Goal: Navigation & Orientation: Find specific page/section

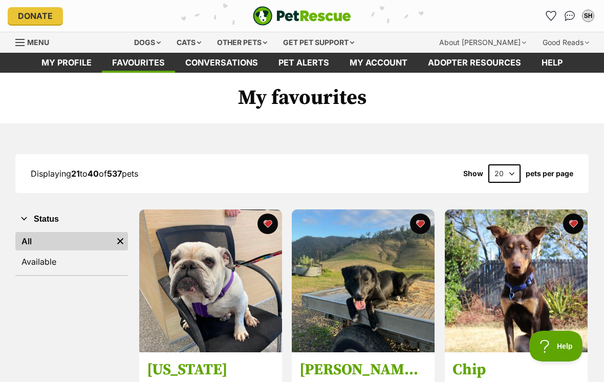
click at [555, 20] on icon "Favourites" at bounding box center [551, 16] width 11 height 10
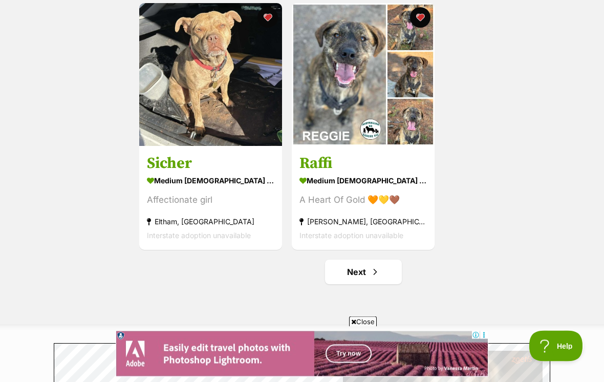
scroll to position [1745, 0]
click at [376, 273] on span "Next page" at bounding box center [375, 272] width 10 height 12
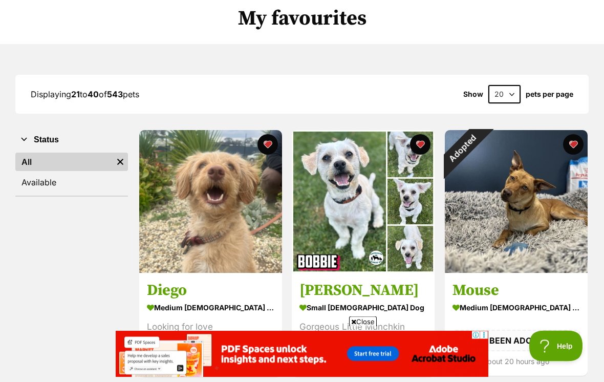
scroll to position [80, 0]
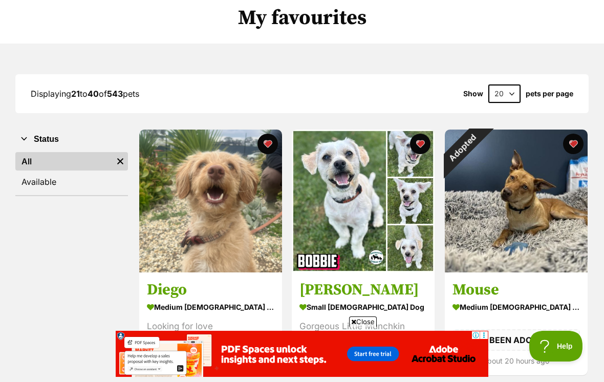
click at [481, 147] on div "Adopted" at bounding box center [463, 148] width 36 height 36
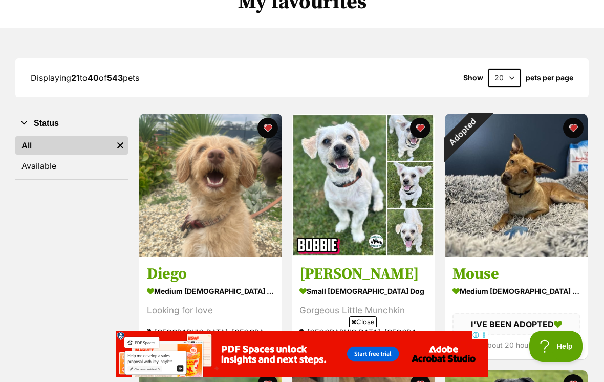
click at [574, 135] on button "favourite" at bounding box center [573, 128] width 20 height 20
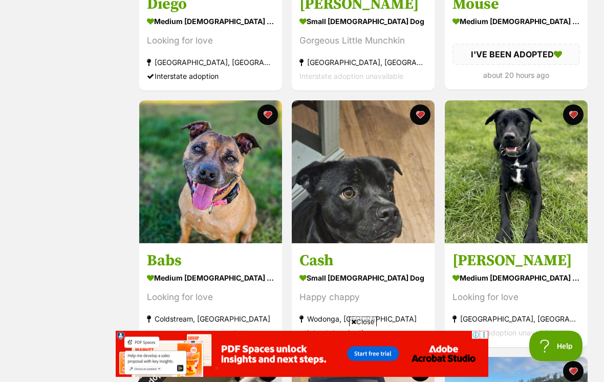
scroll to position [366, 0]
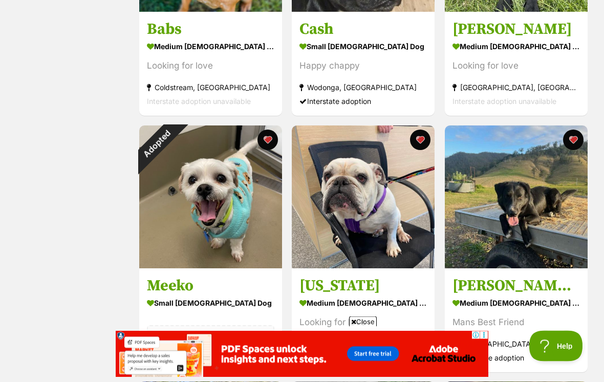
click at [270, 145] on button "favourite" at bounding box center [268, 140] width 20 height 20
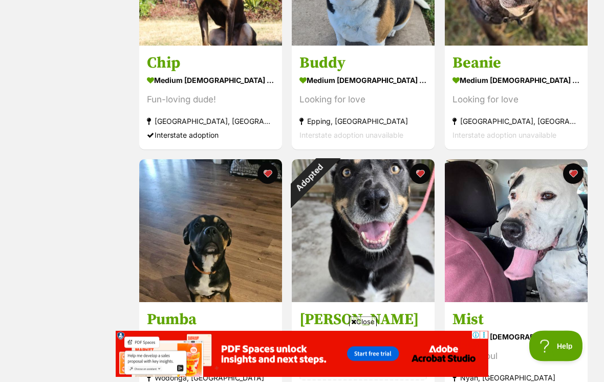
scroll to position [1077, 0]
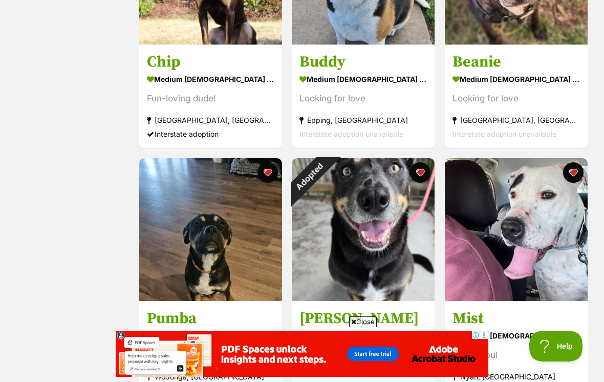
click at [391, 240] on img at bounding box center [363, 229] width 143 height 143
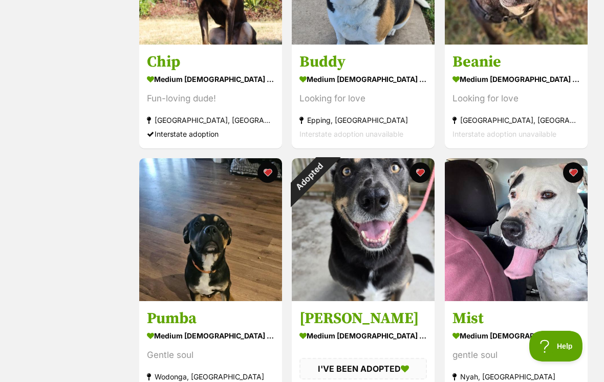
scroll to position [1093, 0]
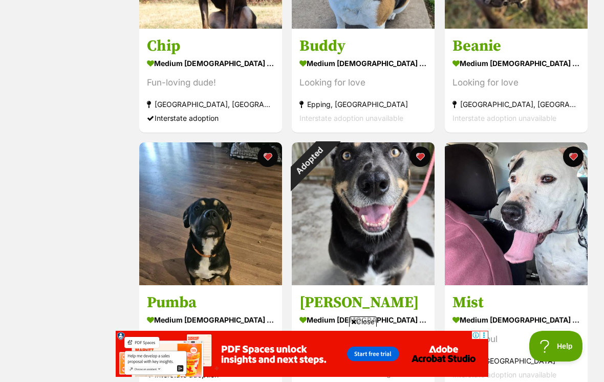
click at [424, 160] on button "favourite" at bounding box center [421, 156] width 20 height 20
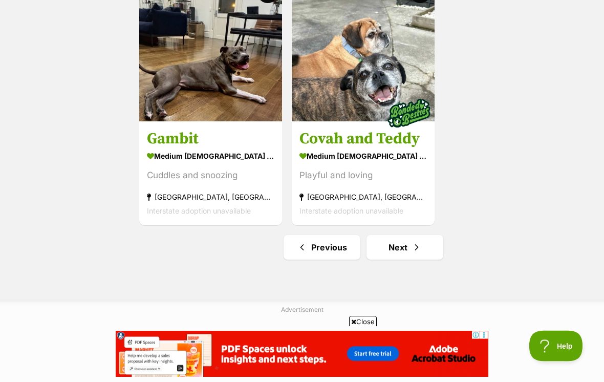
scroll to position [1770, 0]
click at [412, 250] on span "Next page" at bounding box center [417, 247] width 10 height 12
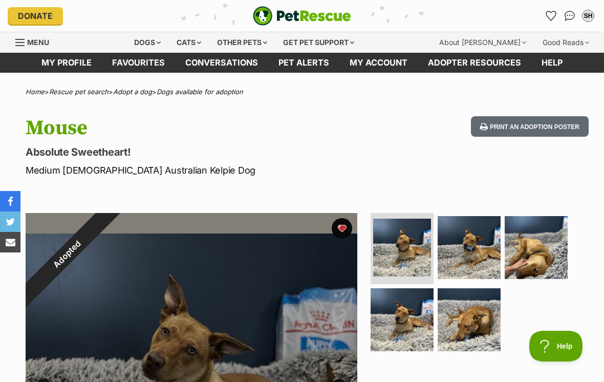
click at [479, 249] on img at bounding box center [469, 247] width 63 height 63
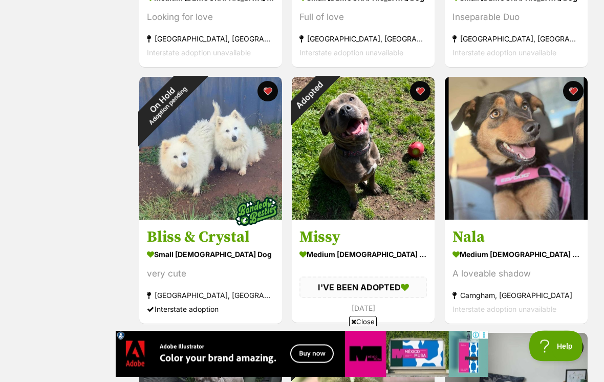
scroll to position [646, 0]
click at [328, 97] on div "Adopted" at bounding box center [310, 95] width 36 height 36
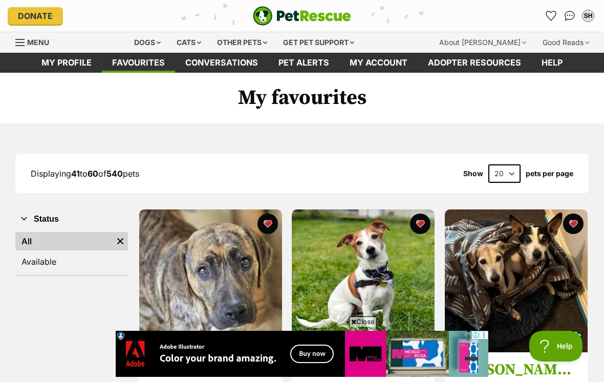
scroll to position [0, 0]
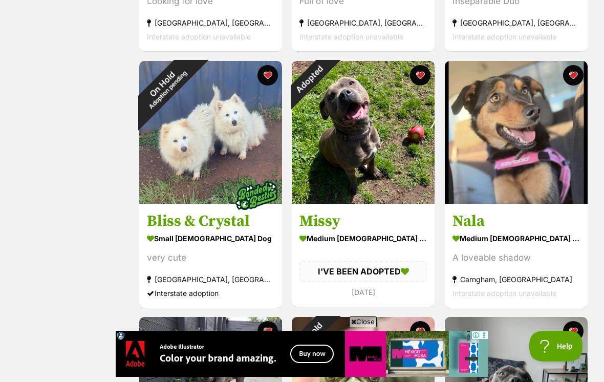
click at [426, 79] on button "favourite" at bounding box center [421, 75] width 20 height 20
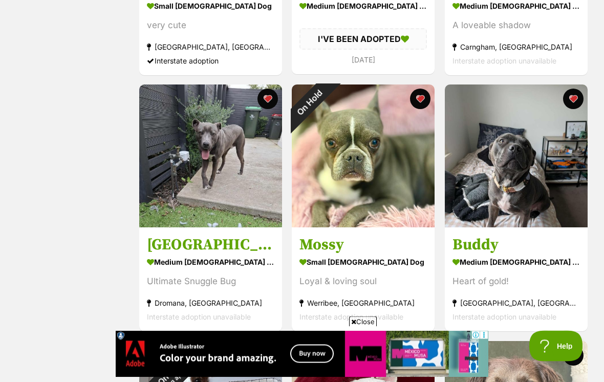
scroll to position [894, 0]
click at [423, 104] on button "favourite" at bounding box center [421, 99] width 20 height 20
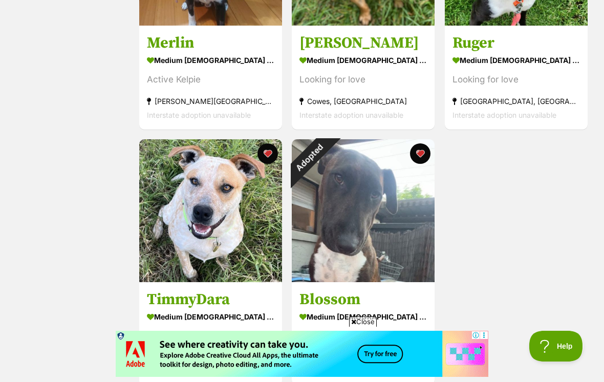
scroll to position [1625, 0]
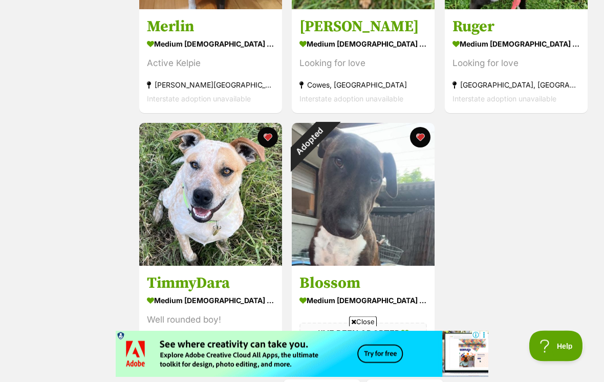
click at [424, 143] on button "favourite" at bounding box center [421, 138] width 20 height 20
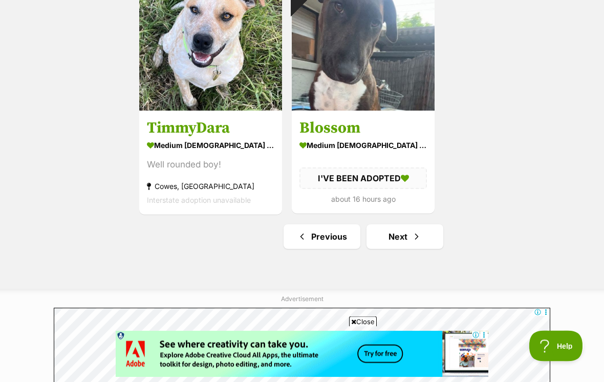
scroll to position [1781, 0]
click at [407, 239] on link "Next" at bounding box center [405, 236] width 77 height 25
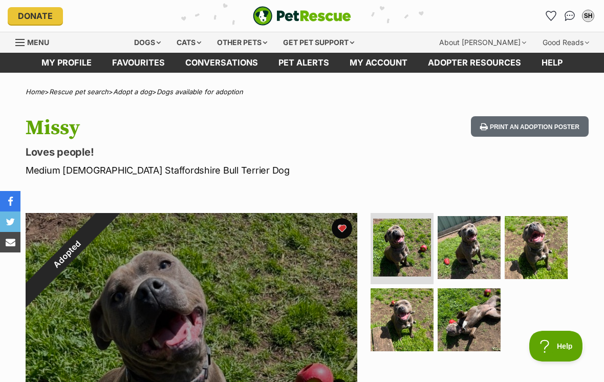
click at [549, 245] on img at bounding box center [536, 247] width 63 height 63
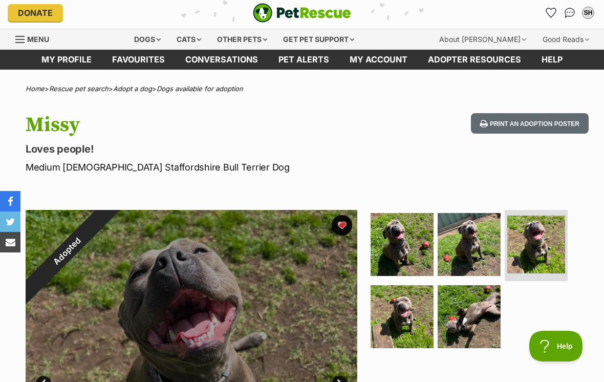
scroll to position [2, 0]
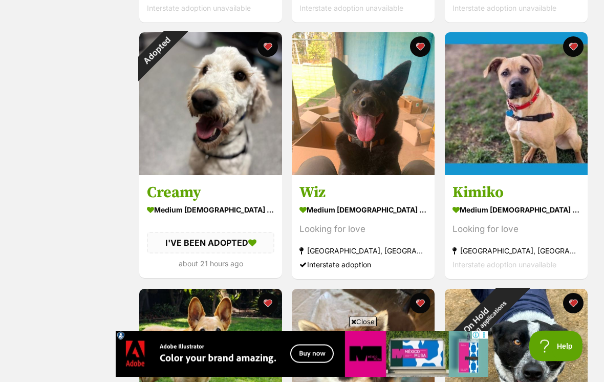
scroll to position [1203, 0]
click at [175, 68] on div "Adopted" at bounding box center [157, 50] width 36 height 36
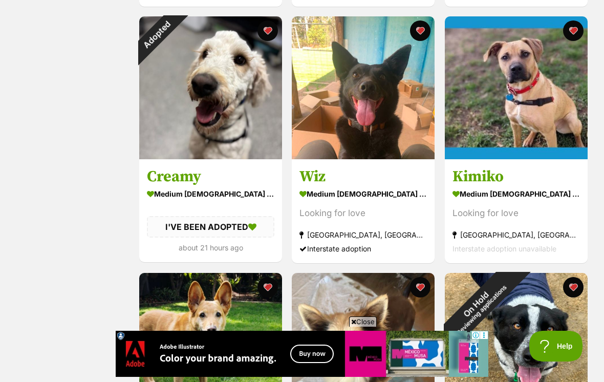
click at [273, 27] on button "favourite" at bounding box center [268, 30] width 20 height 20
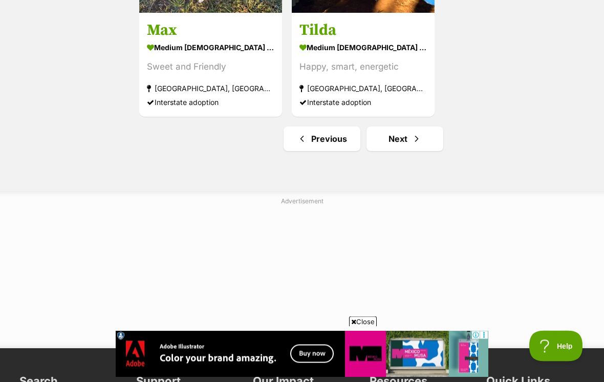
scroll to position [1879, 0]
click at [402, 145] on link "Next" at bounding box center [405, 139] width 77 height 25
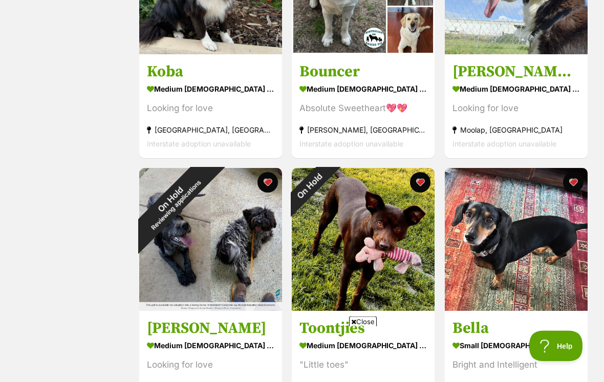
scroll to position [318, 0]
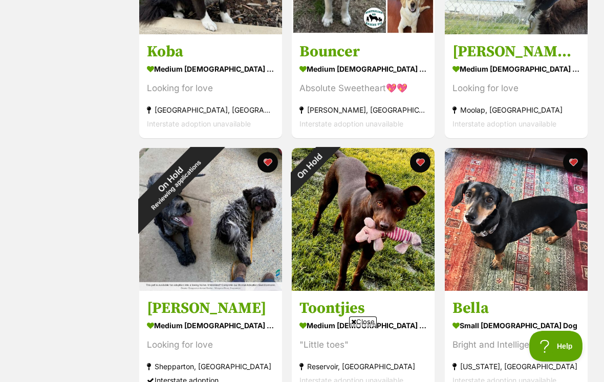
click at [328, 167] on div "On Hold" at bounding box center [310, 166] width 36 height 36
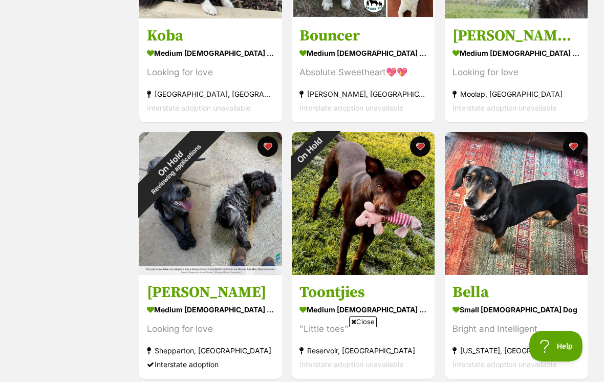
click at [423, 150] on button "favourite" at bounding box center [421, 146] width 20 height 20
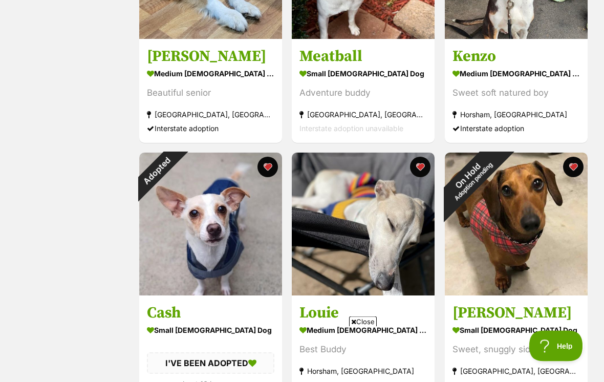
scroll to position [1083, 0]
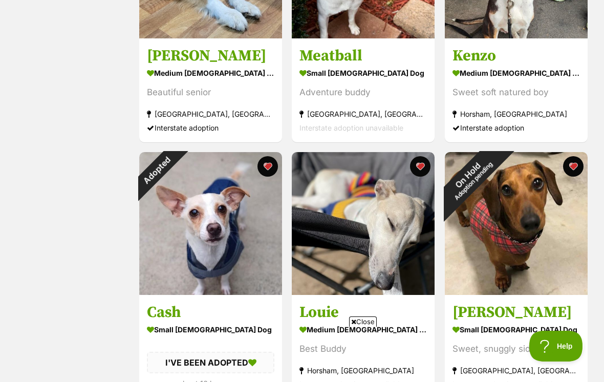
click at [270, 170] on button "favourite" at bounding box center [268, 166] width 20 height 20
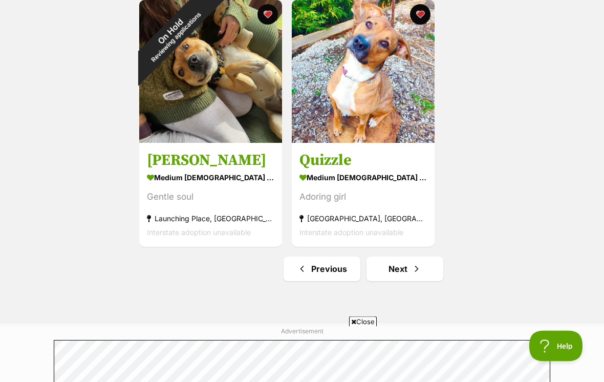
scroll to position [1748, 0]
click at [405, 272] on link "Next" at bounding box center [405, 269] width 77 height 25
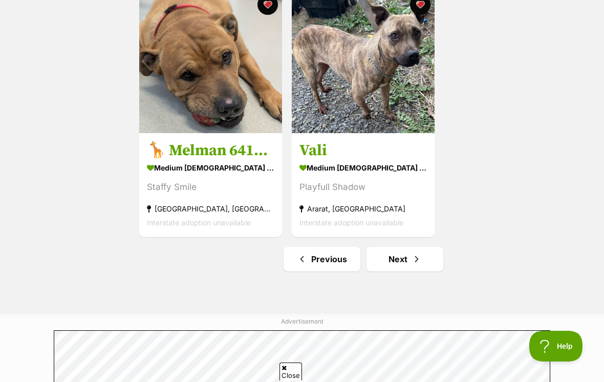
click at [421, 253] on link "Next" at bounding box center [405, 259] width 77 height 25
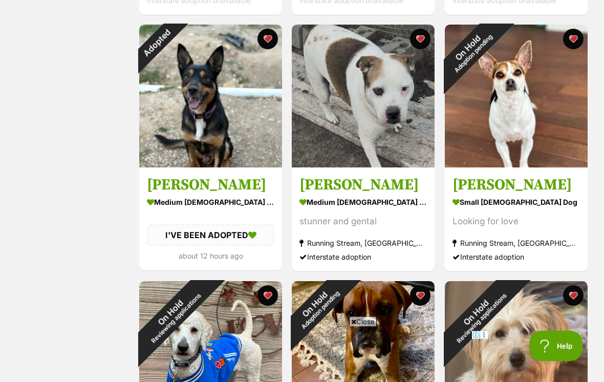
scroll to position [441, 0]
click at [175, 40] on div "Adopted" at bounding box center [157, 43] width 36 height 36
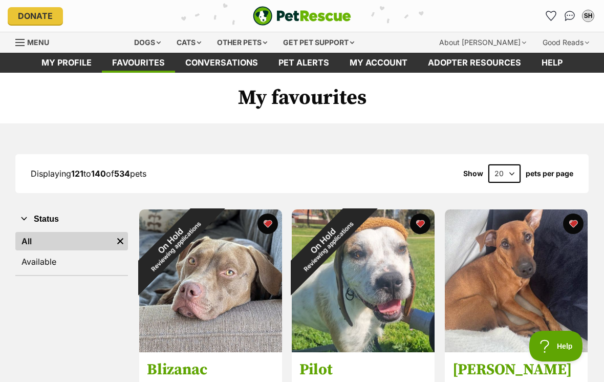
scroll to position [457, 0]
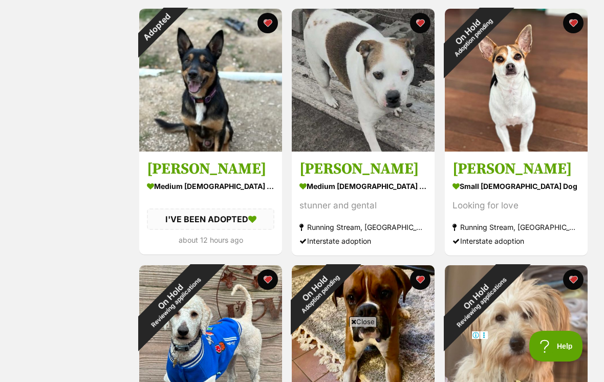
click at [272, 23] on button "favourite" at bounding box center [268, 23] width 20 height 20
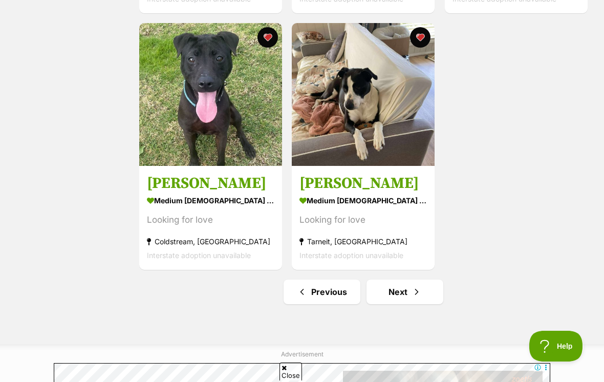
scroll to position [0, 0]
click at [418, 292] on span "Next page" at bounding box center [417, 292] width 10 height 12
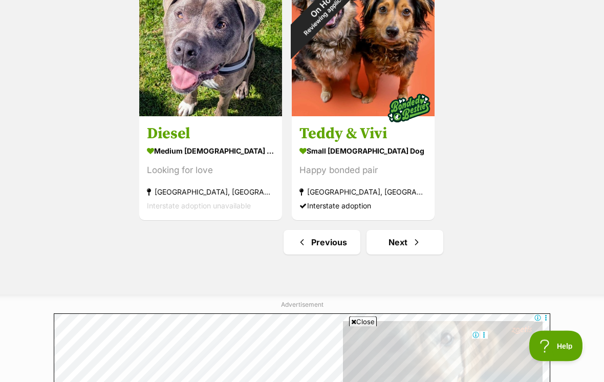
scroll to position [1775, 0]
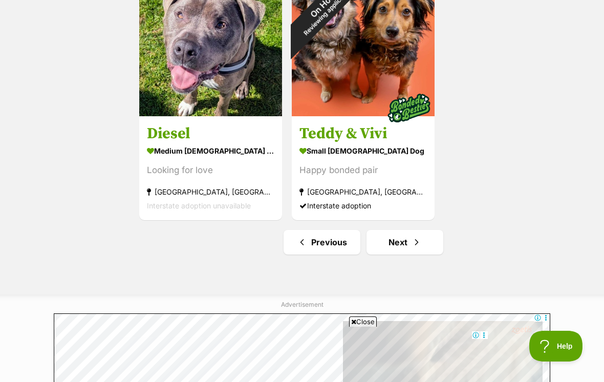
click at [420, 246] on span "Next page" at bounding box center [417, 242] width 10 height 12
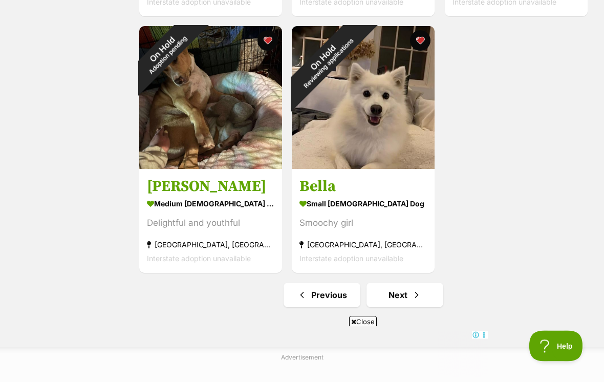
scroll to position [1722, 0]
click at [419, 294] on span "Next page" at bounding box center [417, 295] width 10 height 12
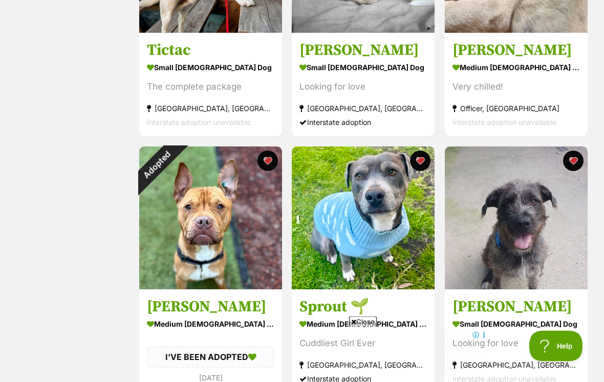
scroll to position [576, 0]
click at [175, 158] on div "Adopted" at bounding box center [157, 164] width 36 height 36
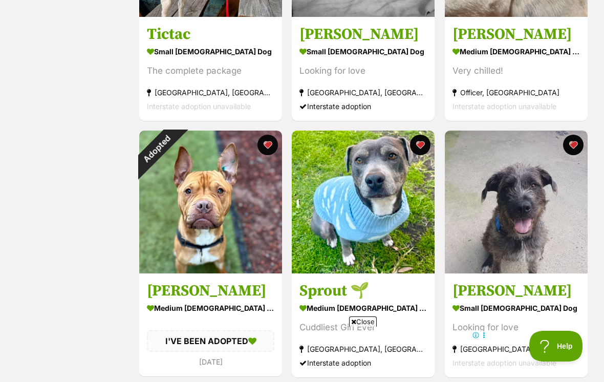
scroll to position [0, 0]
click at [268, 146] on button "favourite" at bounding box center [268, 145] width 20 height 20
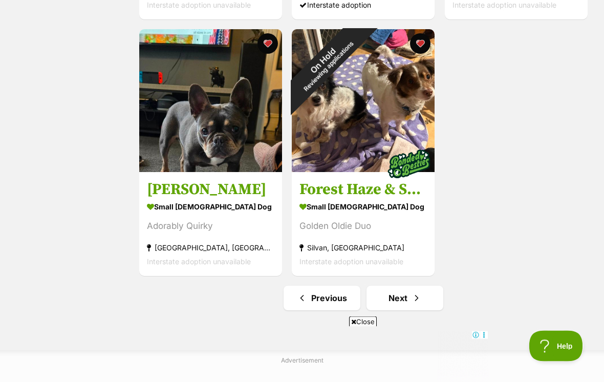
scroll to position [1720, 0]
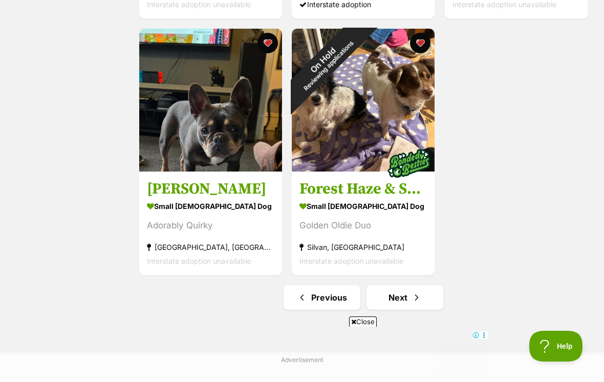
click at [401, 300] on link "Next" at bounding box center [405, 297] width 77 height 25
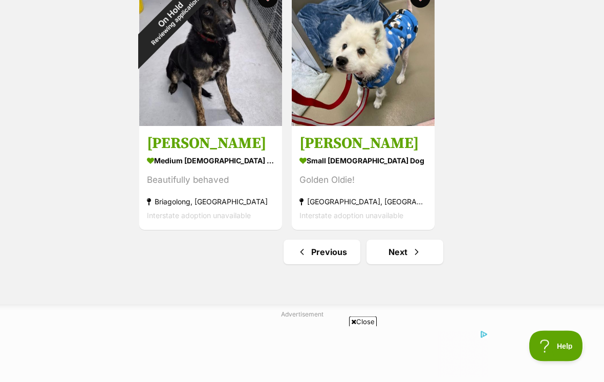
scroll to position [1765, 0]
click at [400, 257] on link "Next" at bounding box center [405, 252] width 77 height 25
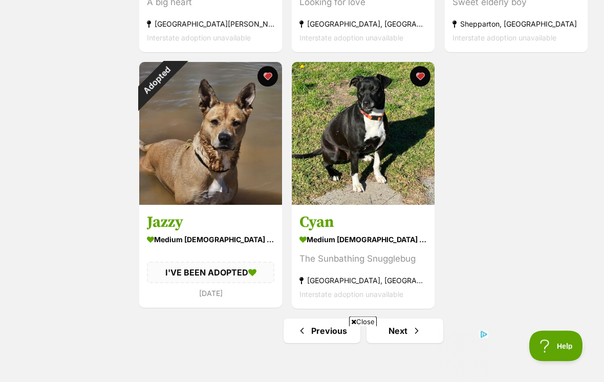
scroll to position [1687, 0]
click at [175, 85] on div "Adopted" at bounding box center [157, 80] width 36 height 36
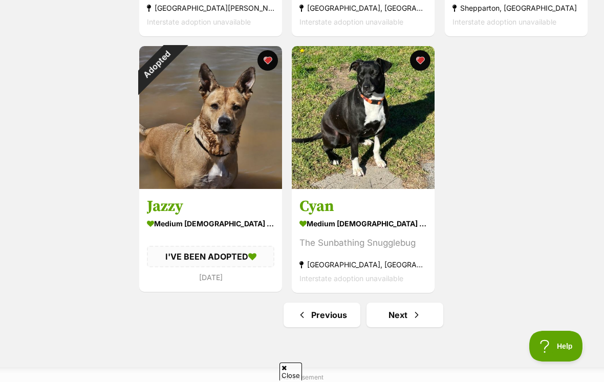
click at [271, 64] on button "favourite" at bounding box center [268, 60] width 20 height 20
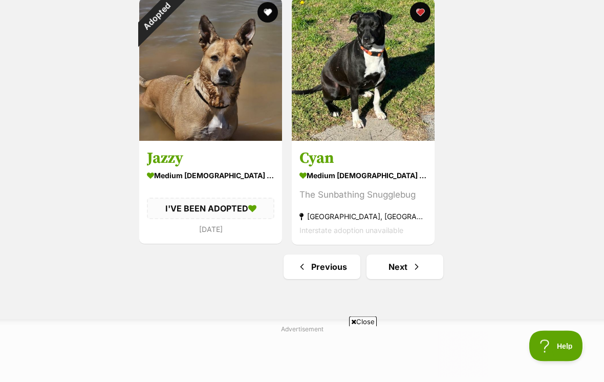
scroll to position [1758, 0]
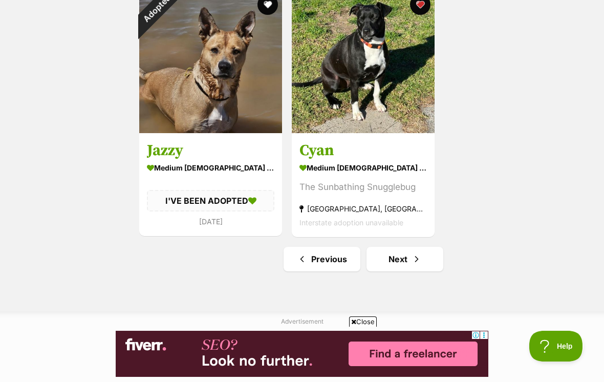
click at [401, 264] on link "Next" at bounding box center [405, 259] width 77 height 25
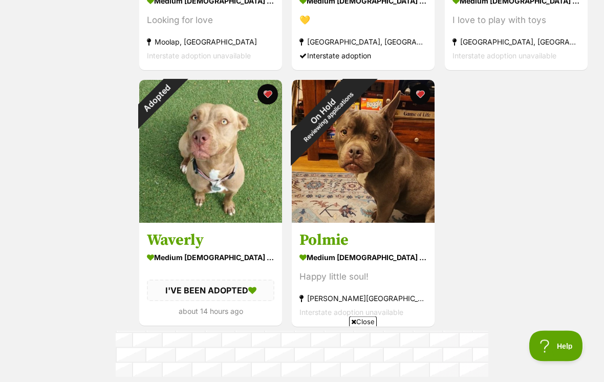
scroll to position [1668, 0]
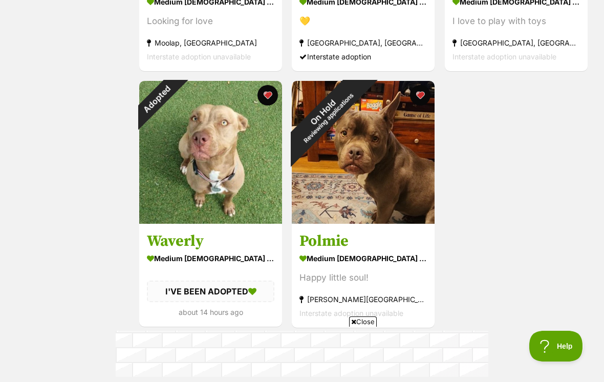
click at [175, 102] on div "Adopted" at bounding box center [157, 99] width 36 height 36
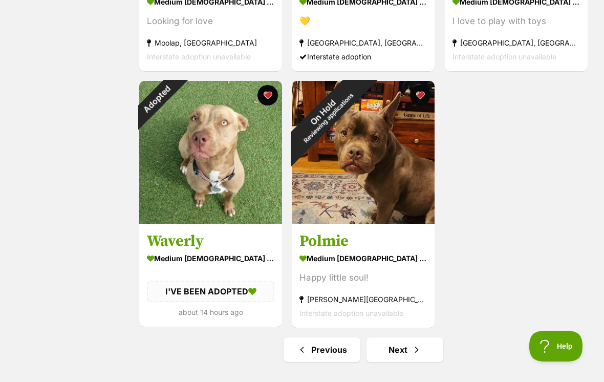
scroll to position [1683, 0]
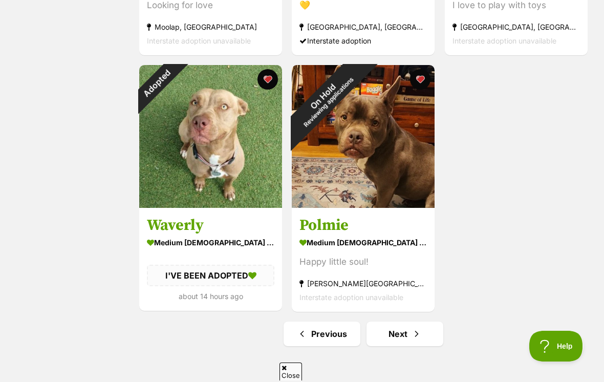
click at [263, 86] on button "favourite" at bounding box center [268, 79] width 20 height 20
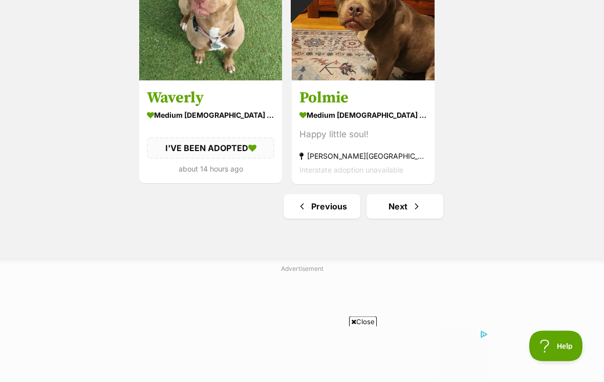
scroll to position [1810, 0]
click at [400, 215] on link "Next" at bounding box center [405, 207] width 77 height 25
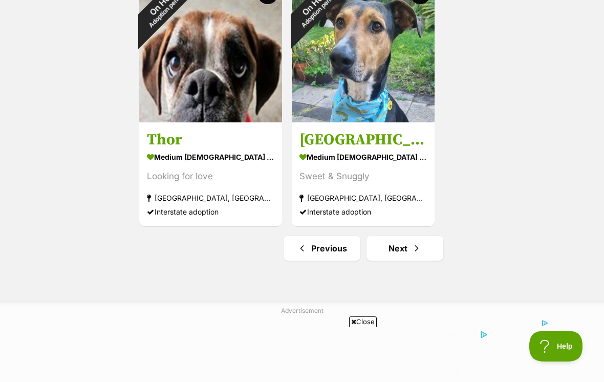
scroll to position [1771, 0]
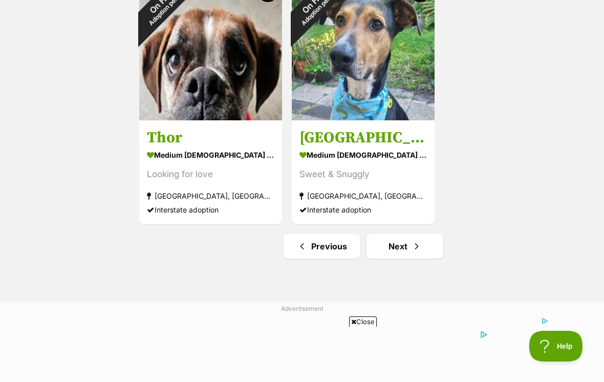
click at [413, 247] on span "Next page" at bounding box center [417, 246] width 10 height 12
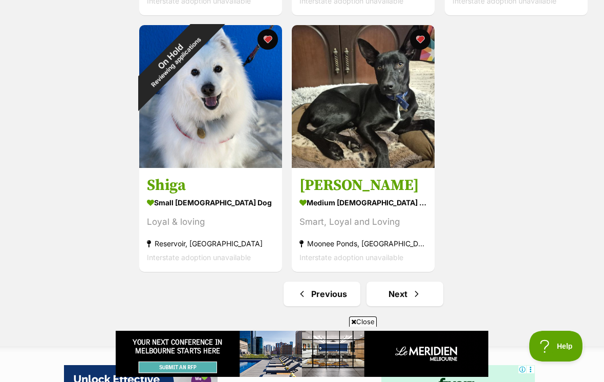
scroll to position [1731, 0]
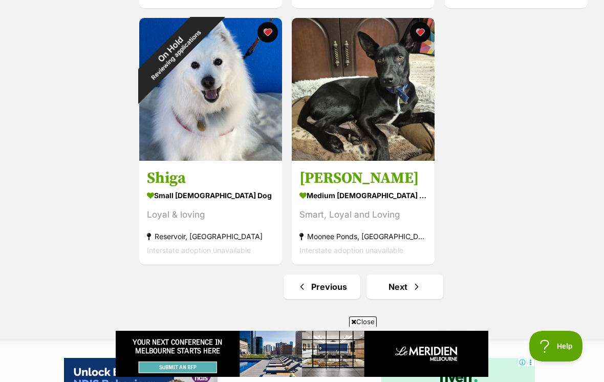
click at [421, 291] on span "Next page" at bounding box center [417, 287] width 10 height 12
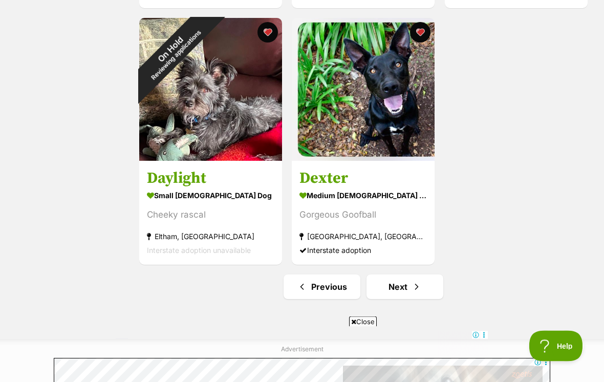
scroll to position [1727, 0]
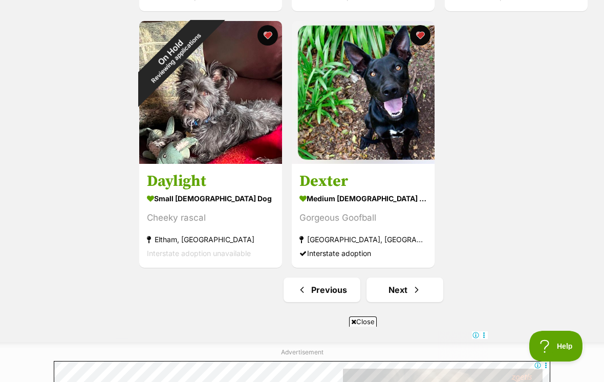
click at [414, 288] on span "Next page" at bounding box center [417, 290] width 10 height 12
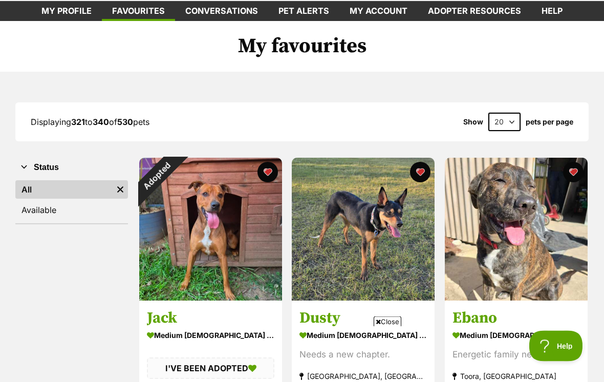
scroll to position [58, 0]
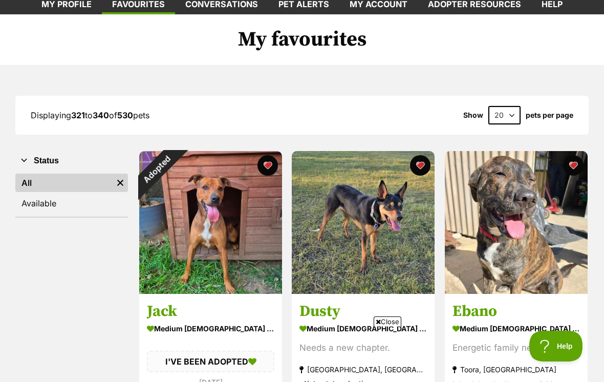
click at [175, 169] on div "Adopted" at bounding box center [157, 169] width 36 height 36
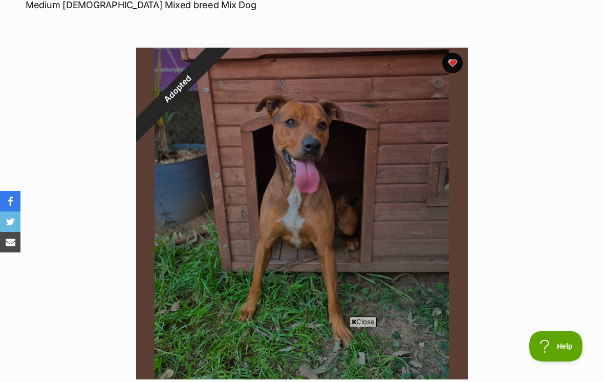
scroll to position [65, 0]
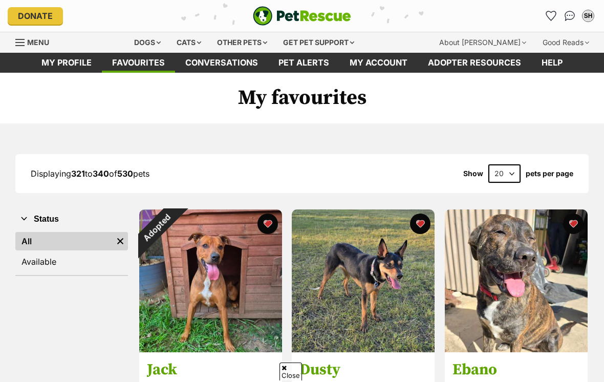
scroll to position [74, 0]
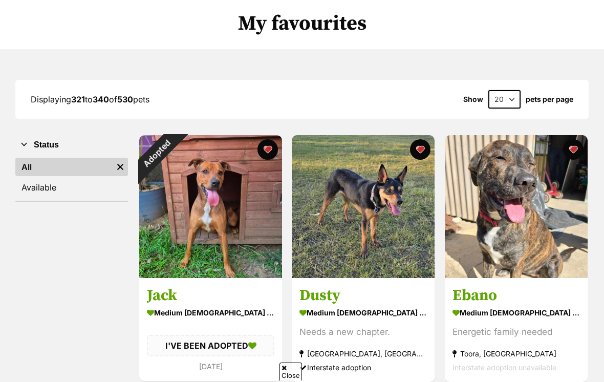
click at [175, 153] on div "Adopted" at bounding box center [157, 153] width 36 height 36
click at [272, 154] on button "favourite" at bounding box center [268, 149] width 20 height 20
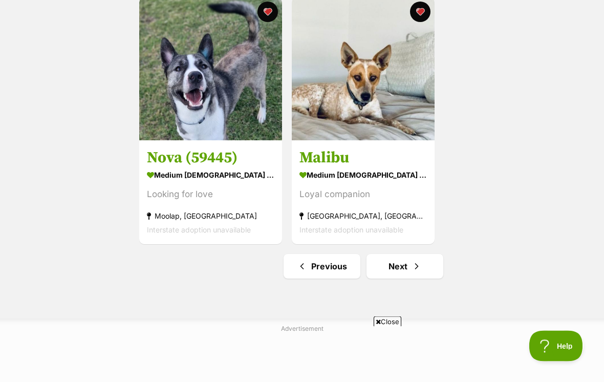
scroll to position [1752, 0]
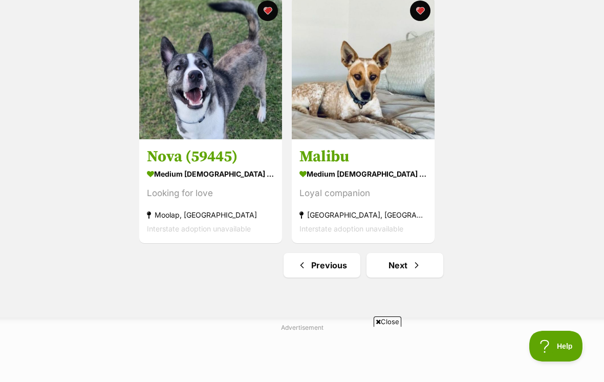
click at [422, 276] on link "Next" at bounding box center [405, 265] width 77 height 25
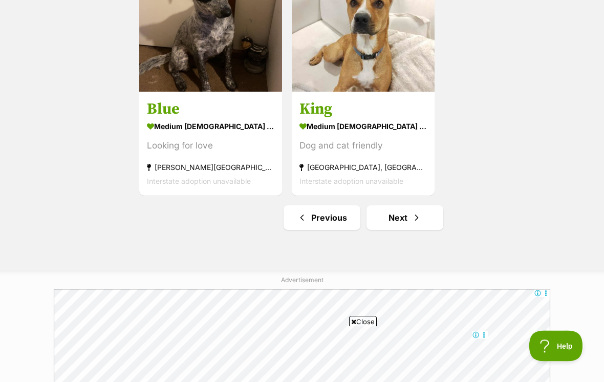
scroll to position [1800, 0]
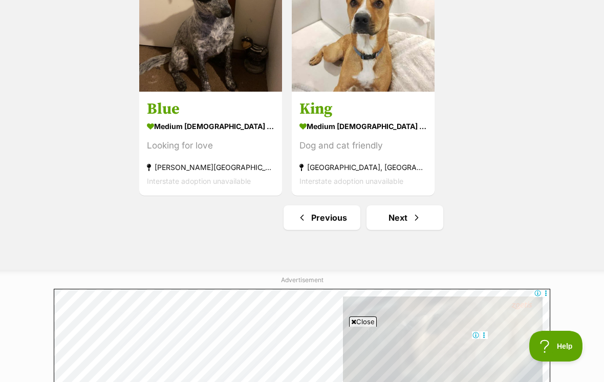
click at [415, 221] on span "Next page" at bounding box center [417, 218] width 10 height 12
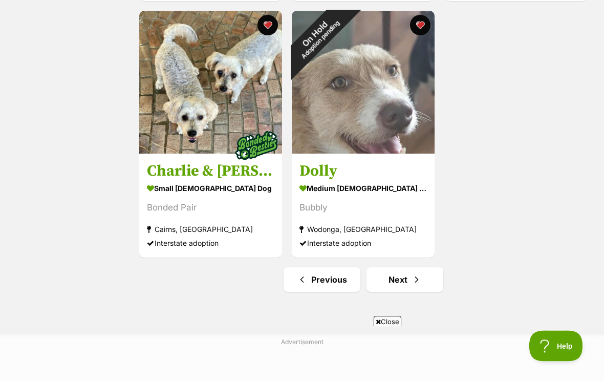
scroll to position [1738, 0]
click at [418, 289] on link "Next" at bounding box center [405, 279] width 77 height 25
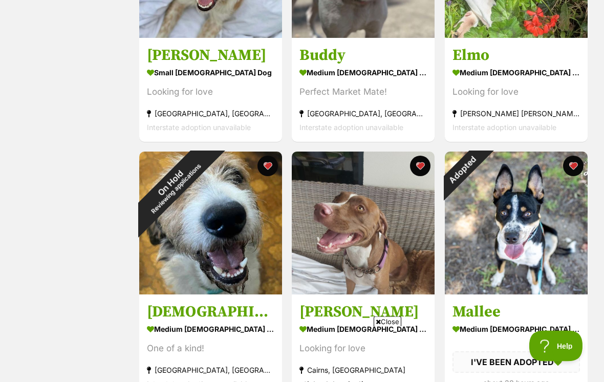
scroll to position [1340, 0]
click at [481, 166] on div "Adopted" at bounding box center [463, 170] width 36 height 36
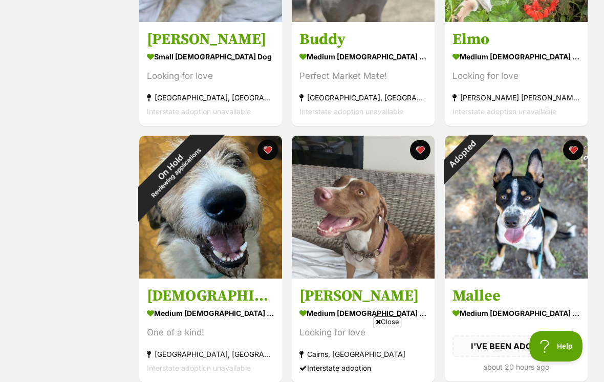
click at [576, 158] on button "favourite" at bounding box center [573, 150] width 20 height 20
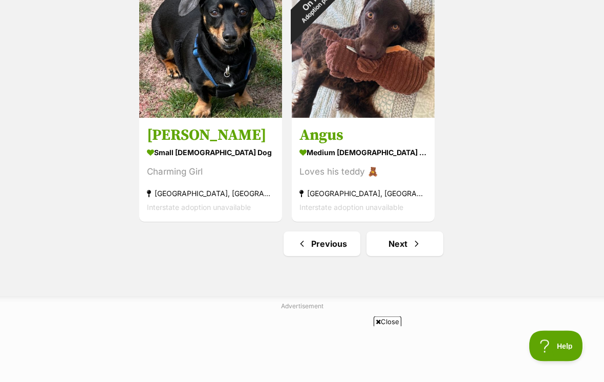
scroll to position [1772, 0]
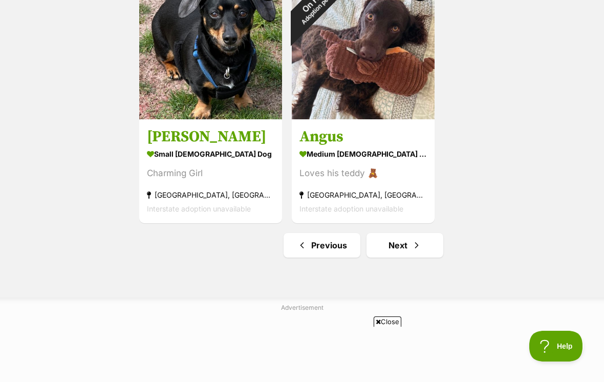
click at [419, 250] on span "Next page" at bounding box center [417, 245] width 10 height 12
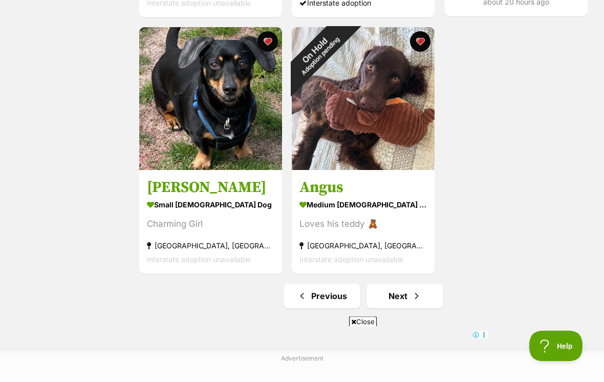
scroll to position [1722, 0]
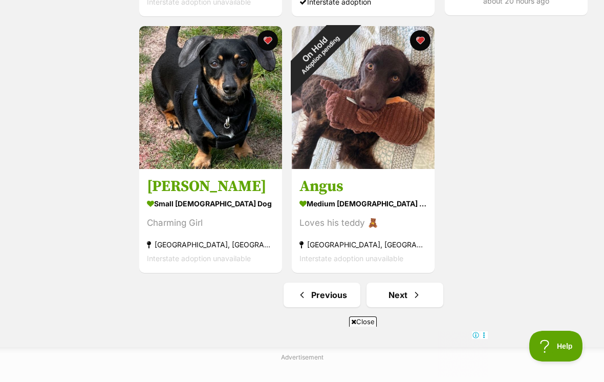
click at [406, 299] on link "Next" at bounding box center [405, 295] width 77 height 25
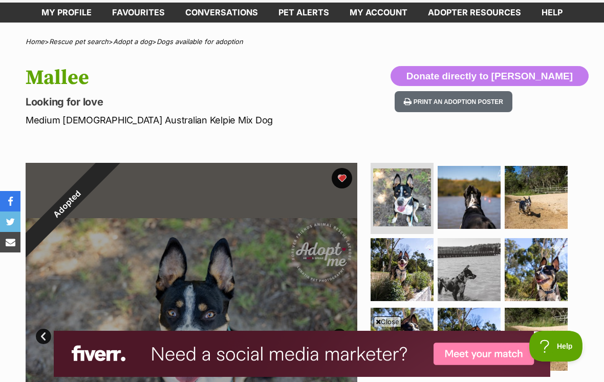
scroll to position [51, 0]
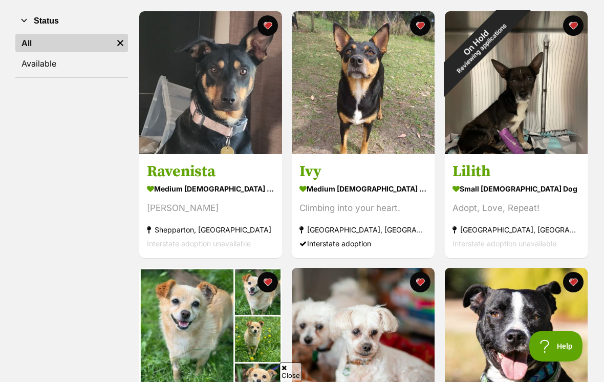
scroll to position [199, 0]
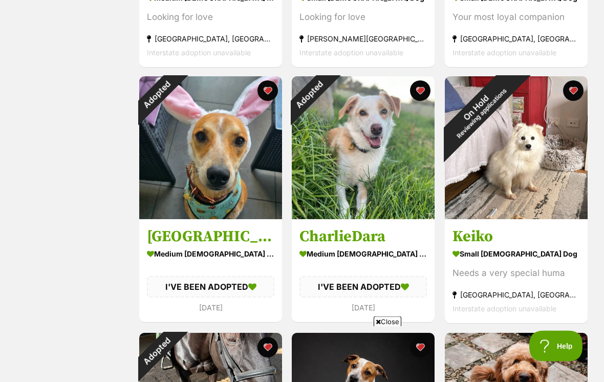
scroll to position [903, 0]
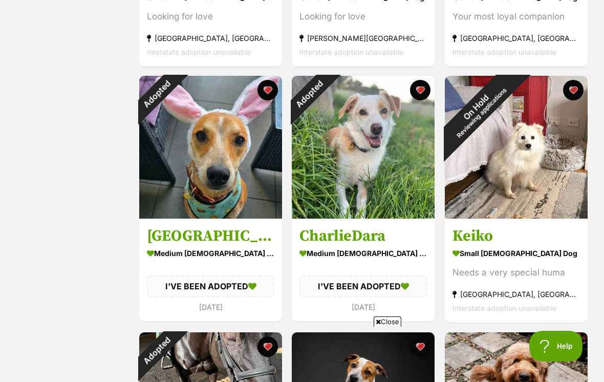
click at [175, 98] on div "Adopted" at bounding box center [157, 94] width 36 height 36
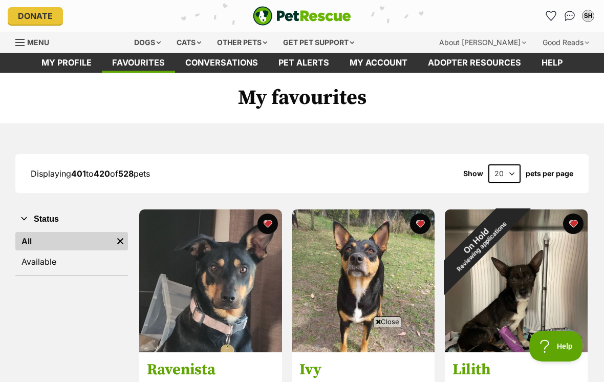
scroll to position [919, 0]
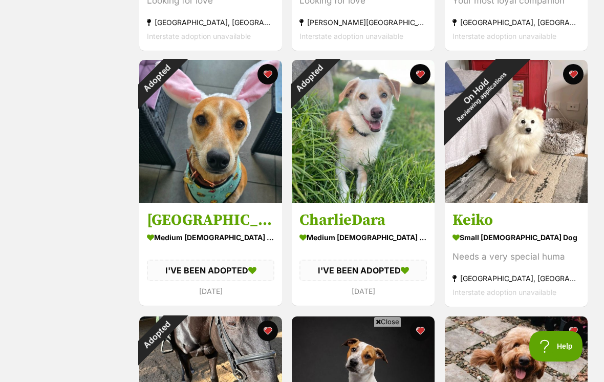
click at [274, 78] on button "favourite" at bounding box center [268, 74] width 20 height 20
click at [423, 82] on button "favourite" at bounding box center [421, 74] width 20 height 20
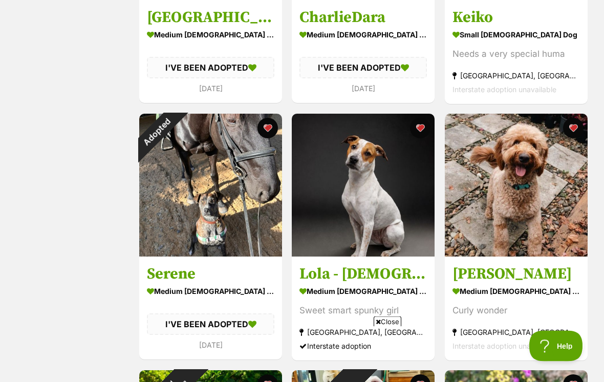
scroll to position [1122, 0]
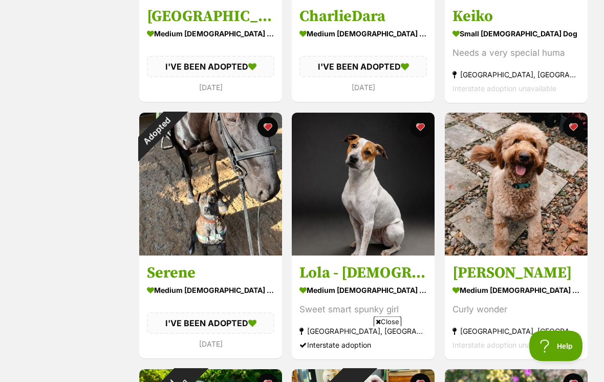
click at [270, 135] on button "favourite" at bounding box center [268, 127] width 20 height 20
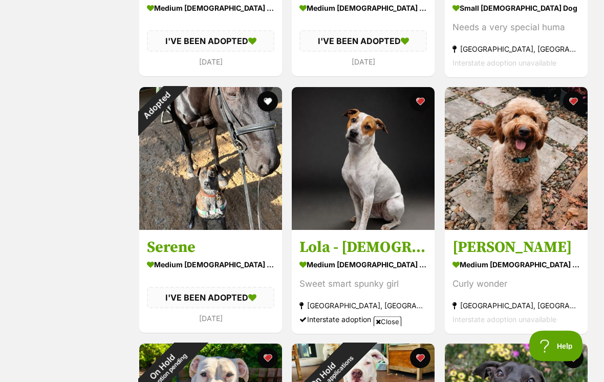
scroll to position [1148, 0]
click at [225, 196] on img at bounding box center [210, 158] width 143 height 143
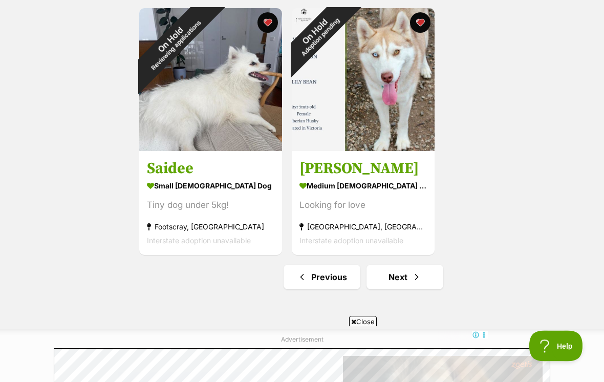
scroll to position [1740, 0]
click at [411, 281] on link "Next" at bounding box center [405, 277] width 77 height 25
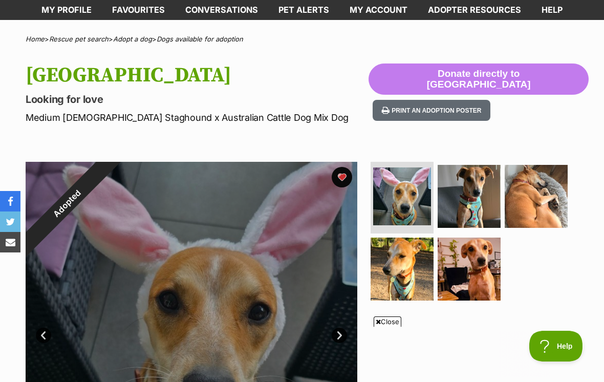
scroll to position [54, 0]
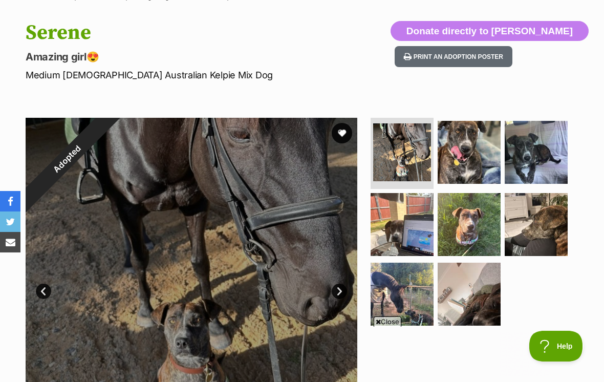
scroll to position [96, 0]
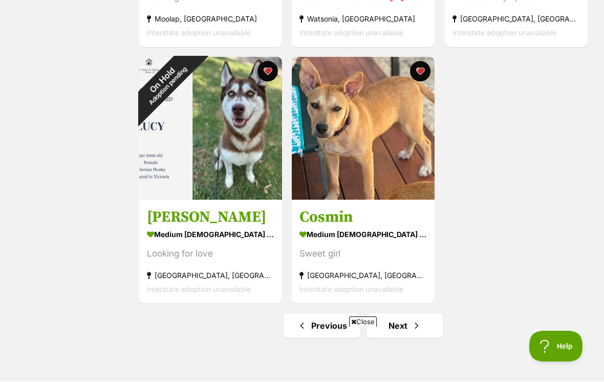
scroll to position [1802, 0]
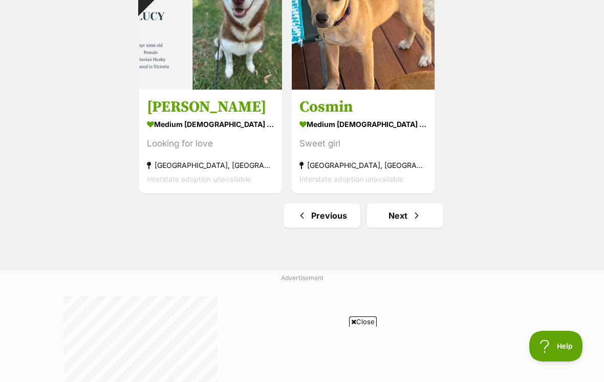
click at [413, 217] on span "Next page" at bounding box center [417, 215] width 10 height 12
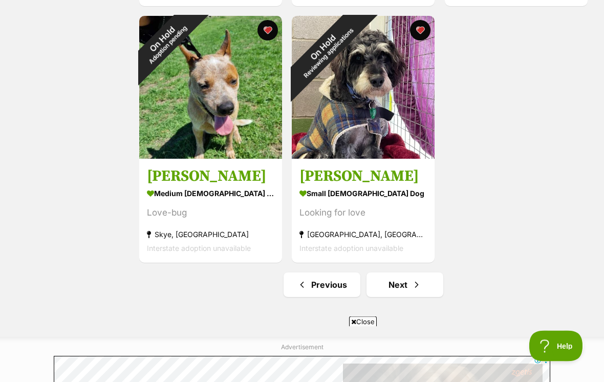
scroll to position [1733, 0]
click at [420, 292] on link "Next" at bounding box center [405, 284] width 77 height 25
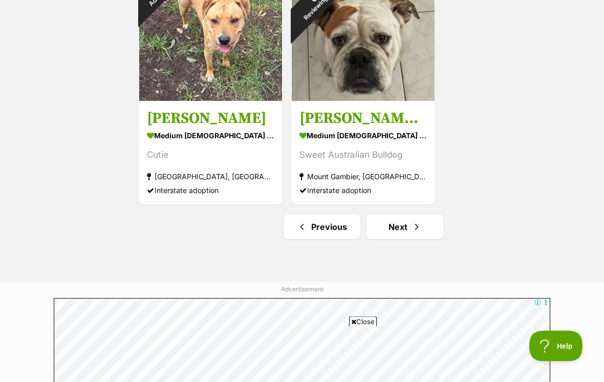
scroll to position [1790, 0]
click at [422, 226] on link "Next" at bounding box center [405, 227] width 77 height 25
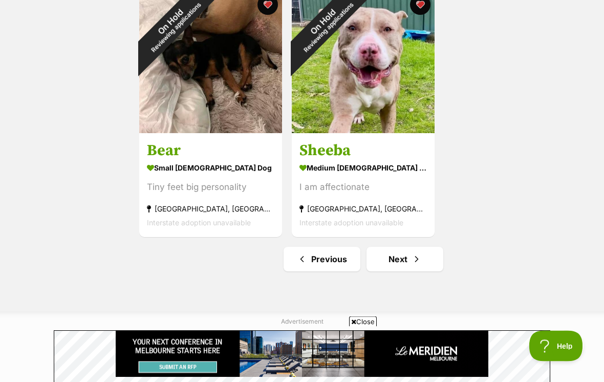
scroll to position [1758, 0]
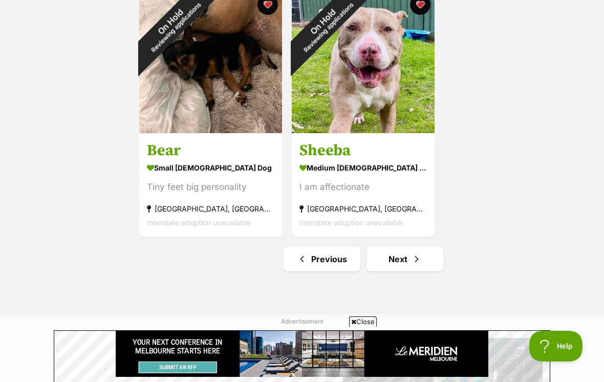
click at [423, 263] on link "Next" at bounding box center [405, 259] width 77 height 25
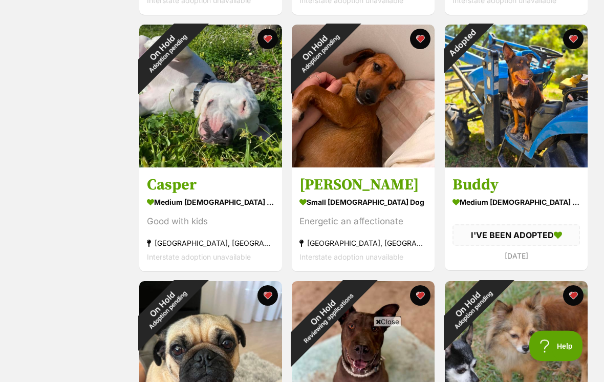
scroll to position [442, 0]
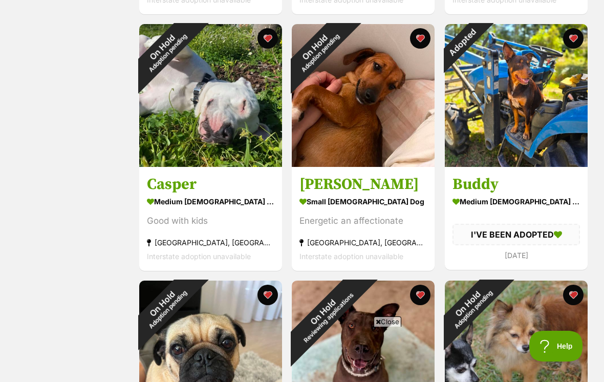
click at [481, 48] on div "Adopted" at bounding box center [463, 42] width 36 height 36
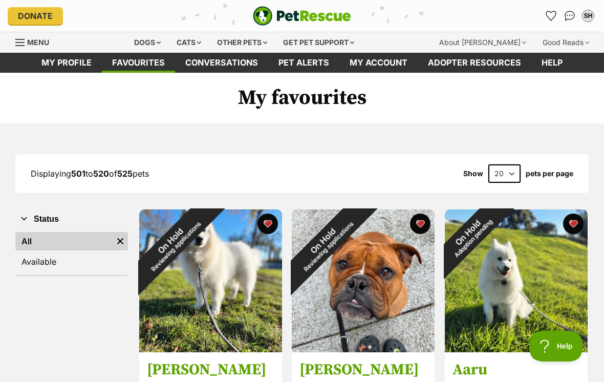
scroll to position [458, 0]
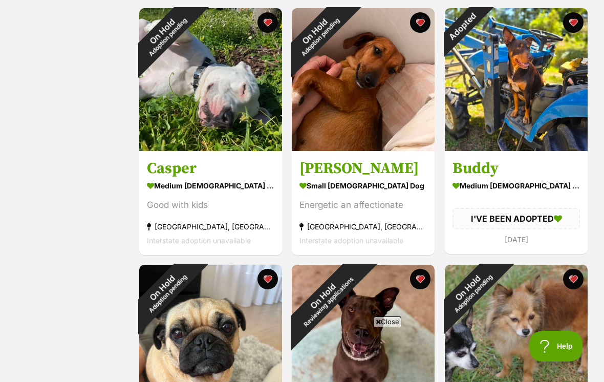
click at [578, 25] on button "favourite" at bounding box center [573, 22] width 20 height 20
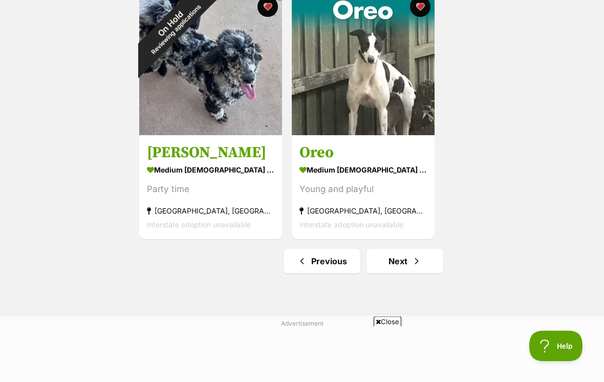
scroll to position [1756, 0]
click at [420, 264] on span "Next page" at bounding box center [417, 261] width 10 height 12
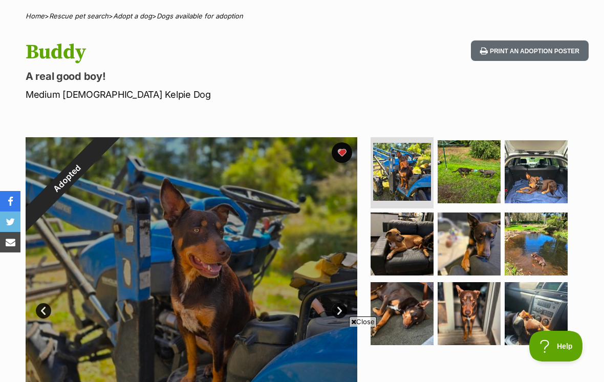
scroll to position [92, 0]
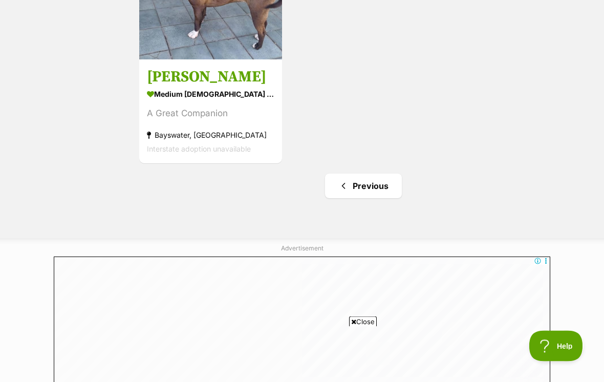
scroll to position [565, 0]
